Goal: Find specific page/section: Find specific page/section

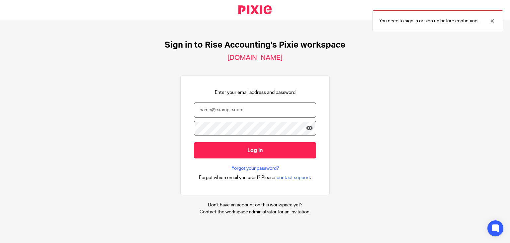
click at [237, 110] on input "email" at bounding box center [255, 109] width 122 height 15
click at [251, 119] on form "Log in" at bounding box center [255, 133] width 122 height 63
click at [253, 112] on input "email" at bounding box center [255, 109] width 122 height 15
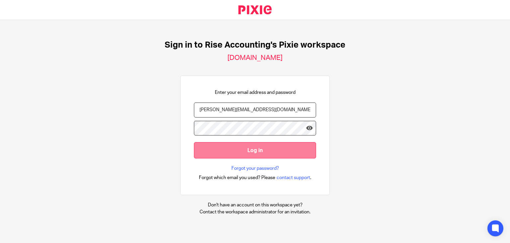
type input "jayachandra@riseaccounting.co.uk"
click at [259, 153] on input "Log in" at bounding box center [255, 150] width 122 height 16
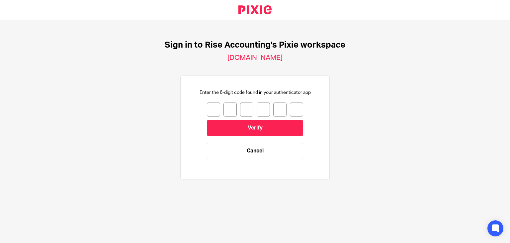
click at [209, 103] on input "number" at bounding box center [213, 109] width 13 height 14
click at [209, 105] on input "number" at bounding box center [213, 109] width 13 height 14
type input "3"
type input "9"
type input "7"
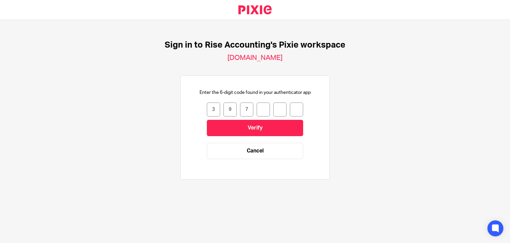
type input "0"
type input "1"
type input "9"
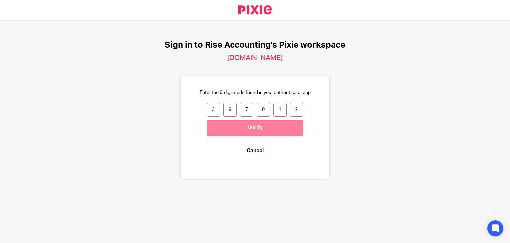
click at [227, 130] on input "Verify" at bounding box center [255, 128] width 96 height 16
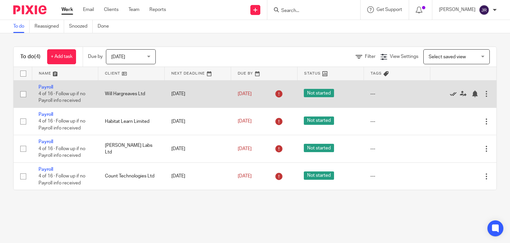
click at [450, 92] on icon at bounding box center [453, 93] width 7 height 7
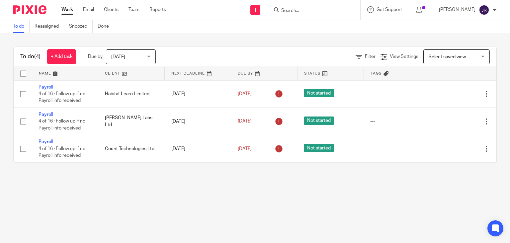
click at [323, 16] on div at bounding box center [313, 10] width 93 height 20
click at [306, 14] on input "Search" at bounding box center [311, 11] width 60 height 6
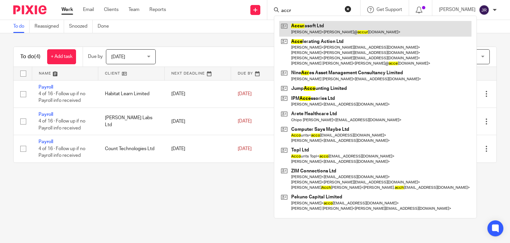
type input "accr"
click at [309, 31] on link at bounding box center [375, 28] width 192 height 15
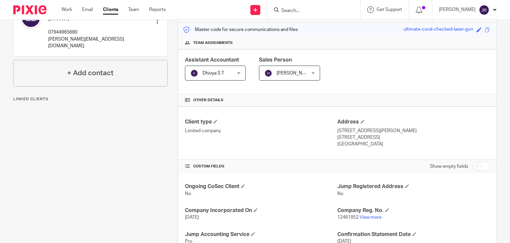
scroll to position [82, 0]
click at [360, 216] on link "View more" at bounding box center [371, 217] width 22 height 5
